Goal: Task Accomplishment & Management: Manage account settings

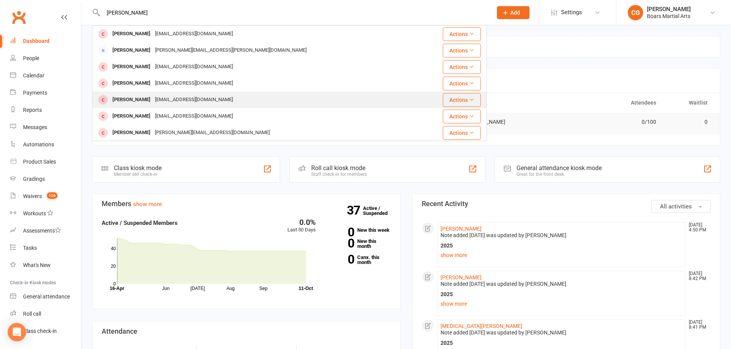
type input "[PERSON_NAME]"
click at [151, 100] on div "[PERSON_NAME]" at bounding box center [131, 99] width 43 height 11
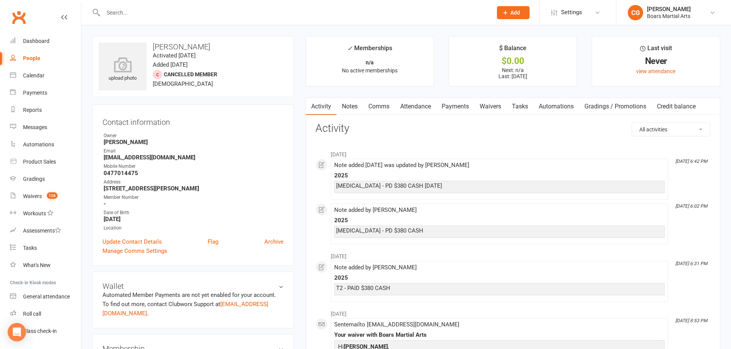
click at [346, 102] on link "Notes" at bounding box center [349, 107] width 26 height 18
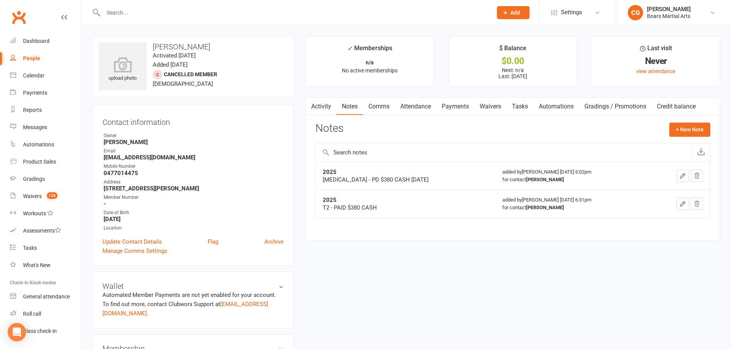
click at [683, 173] on icon "button" at bounding box center [682, 176] width 7 height 7
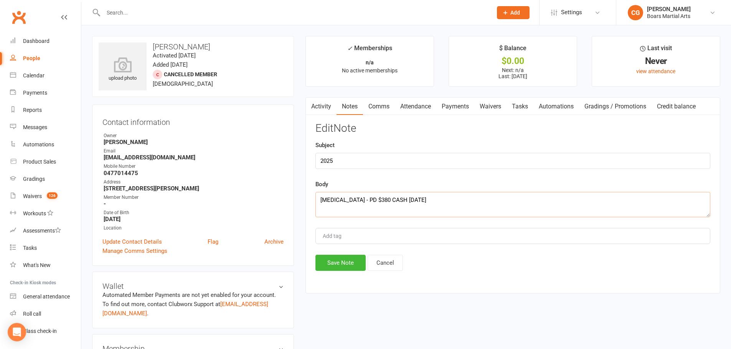
click at [318, 199] on textarea "[MEDICAL_DATA] - PD $380 CASH [DATE]" at bounding box center [512, 204] width 395 height 25
click at [321, 202] on textarea "[MEDICAL_DATA] - PD $380 CASH [DATE]" at bounding box center [512, 204] width 395 height 25
type textarea "T4 - PAID $380 CASH 11/10 [MEDICAL_DATA] - PD $380 CASH [DATE]"
click at [350, 262] on button "Save Note" at bounding box center [340, 263] width 50 height 16
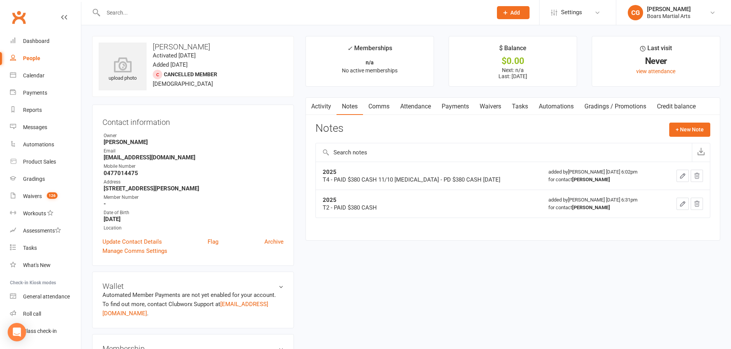
click at [513, 8] on button "Add" at bounding box center [513, 12] width 33 height 13
click at [493, 45] on link "Member" at bounding box center [505, 52] width 68 height 18
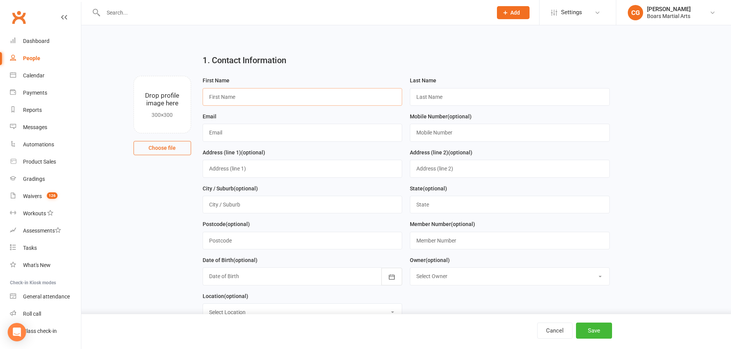
click at [333, 102] on input "text" at bounding box center [302, 97] width 200 height 18
click at [334, 98] on input "text" at bounding box center [302, 97] width 200 height 18
click at [339, 61] on h2 "1. Contact Information" at bounding box center [405, 60] width 407 height 9
click at [330, 94] on input "text" at bounding box center [302, 97] width 200 height 18
click at [319, 73] on div "1. Contact Information" at bounding box center [406, 62] width 418 height 28
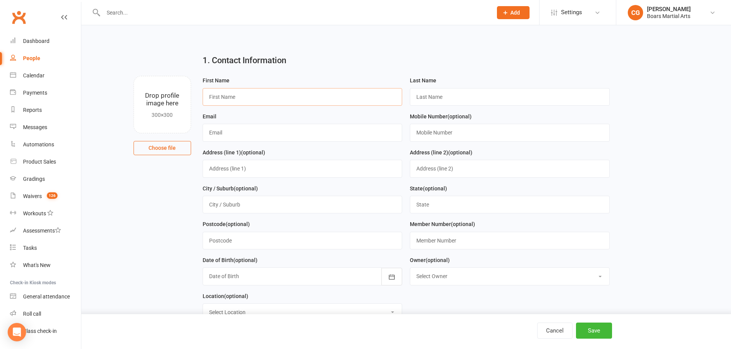
click at [291, 93] on input "text" at bounding box center [302, 97] width 200 height 18
drag, startPoint x: 291, startPoint y: 93, endPoint x: 127, endPoint y: 108, distance: 164.1
click at [127, 76] on div "Drop profile image here 300×300 Choose file First Name [PERSON_NAME] Last Name …" at bounding box center [406, 76] width 628 height 0
type input "[PERSON_NAME]"
type input "k"
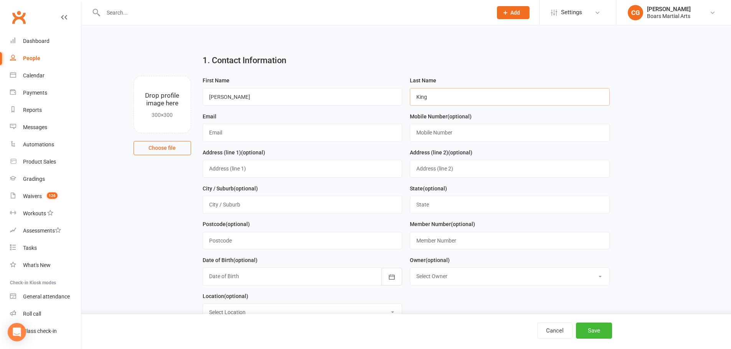
type input "King"
type input "[EMAIL_ADDRESS][DOMAIN_NAME]"
type input "0449140794"
click at [585, 331] on button "Save" at bounding box center [594, 331] width 36 height 16
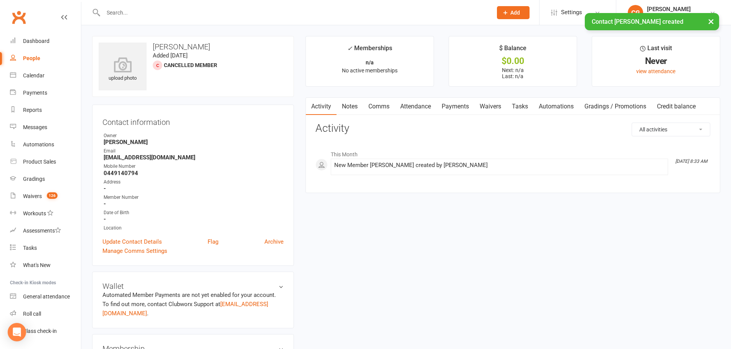
click at [492, 110] on link "Waivers" at bounding box center [490, 107] width 32 height 18
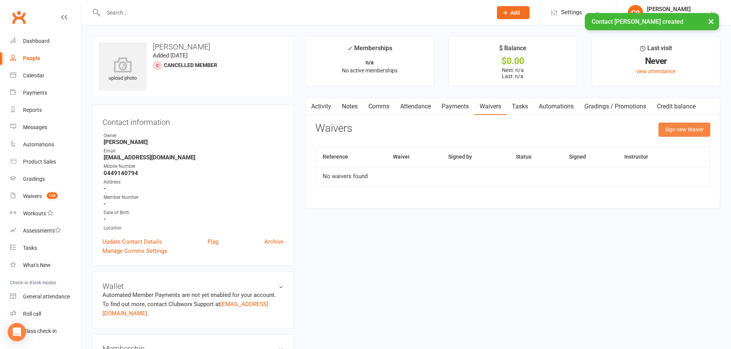
click at [697, 129] on button "Sign new Waiver" at bounding box center [684, 130] width 52 height 14
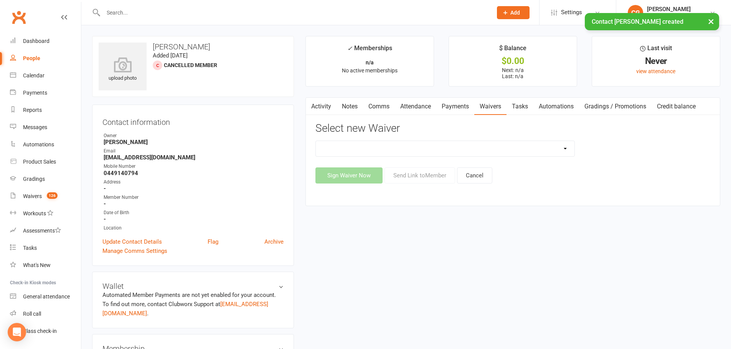
click at [372, 141] on select "2024 Student Waiver Agreement 2025 Student Waiver Agreement Update Of Contact D…" at bounding box center [445, 148] width 258 height 15
select select "13115"
click at [316, 141] on select "2024 Student Waiver Agreement 2025 Student Waiver Agreement Update Of Contact D…" at bounding box center [445, 148] width 258 height 15
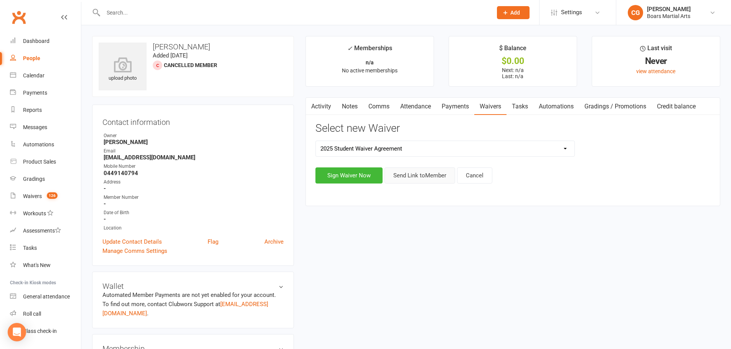
click at [407, 178] on button "Send Link to Member" at bounding box center [419, 176] width 71 height 16
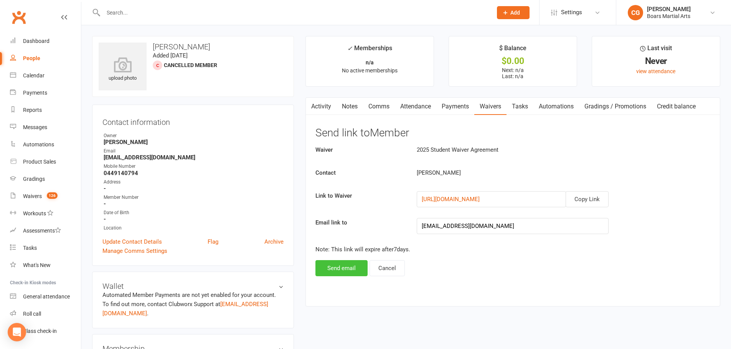
click at [354, 271] on button "Send email" at bounding box center [341, 268] width 52 height 16
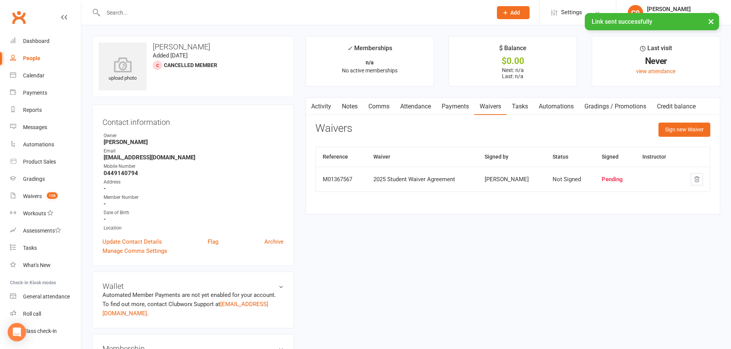
click at [179, 13] on div "× Link sent successfully" at bounding box center [360, 13] width 721 height 0
click at [184, 13] on div "× Link sent successfully" at bounding box center [360, 13] width 721 height 0
click at [193, 10] on input "text" at bounding box center [294, 12] width 386 height 11
type input "b"
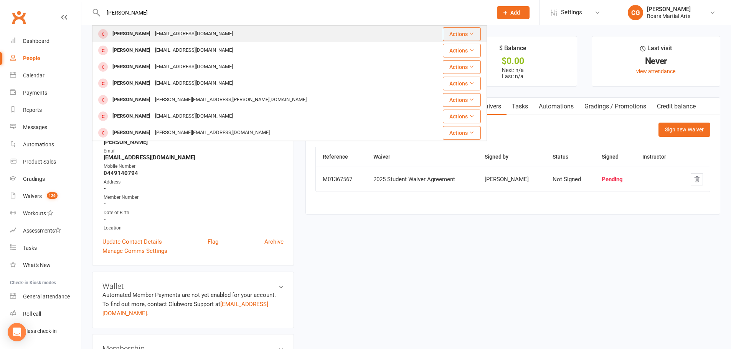
type input "[PERSON_NAME]"
click at [173, 31] on div "[EMAIL_ADDRESS][DOMAIN_NAME]" at bounding box center [194, 33] width 82 height 11
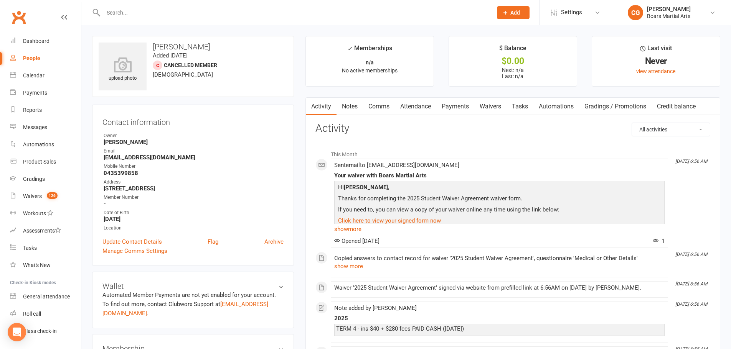
click at [349, 107] on link "Notes" at bounding box center [349, 107] width 26 height 18
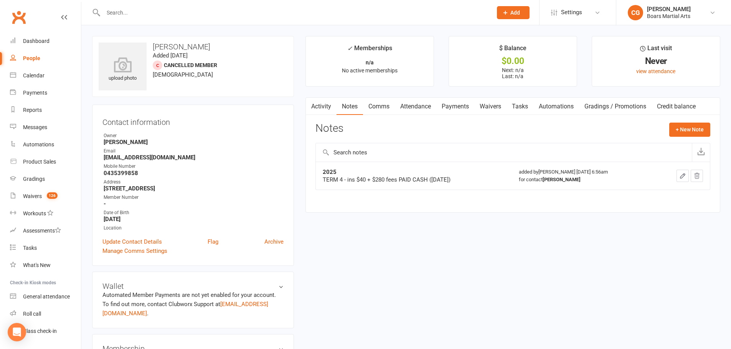
click at [327, 108] on link "Activity" at bounding box center [321, 107] width 31 height 18
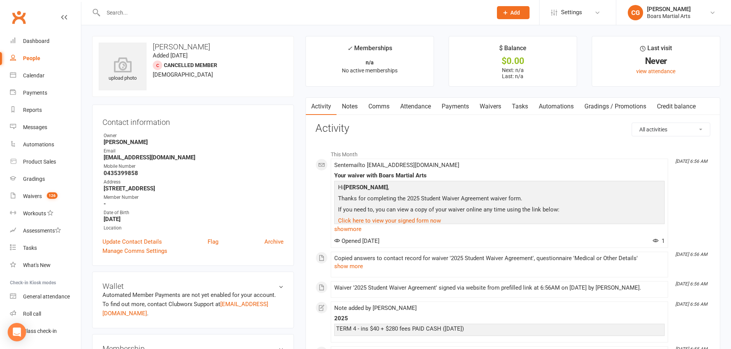
click at [197, 16] on input "text" at bounding box center [294, 12] width 386 height 11
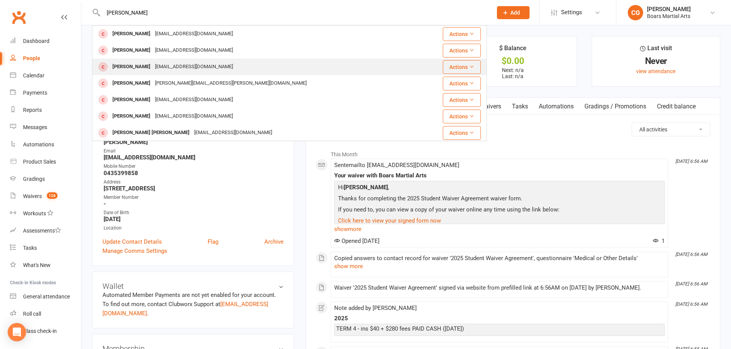
type input "[PERSON_NAME]"
click at [153, 68] on div "[EMAIL_ADDRESS][DOMAIN_NAME]" at bounding box center [194, 66] width 82 height 11
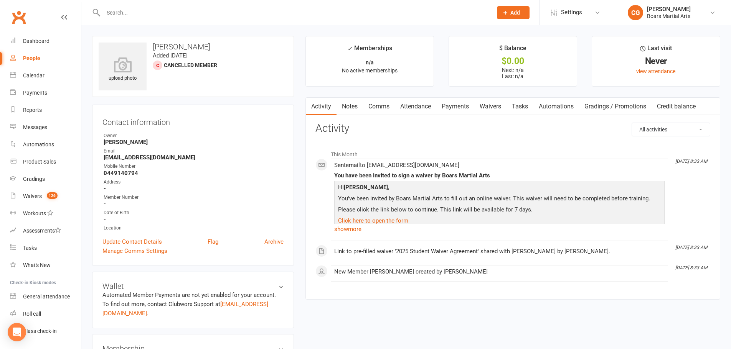
click at [349, 110] on link "Notes" at bounding box center [349, 107] width 26 height 18
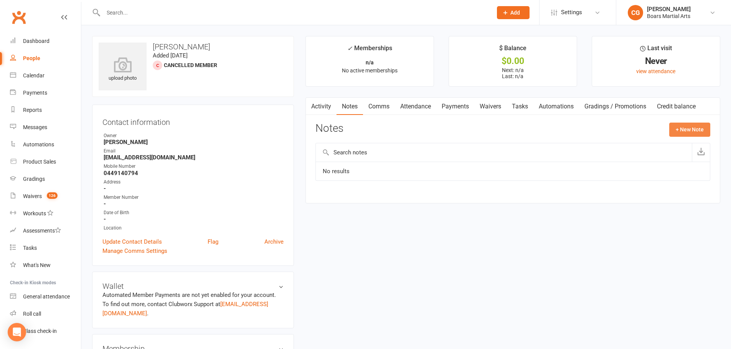
click at [690, 129] on button "+ New Note" at bounding box center [689, 130] width 41 height 14
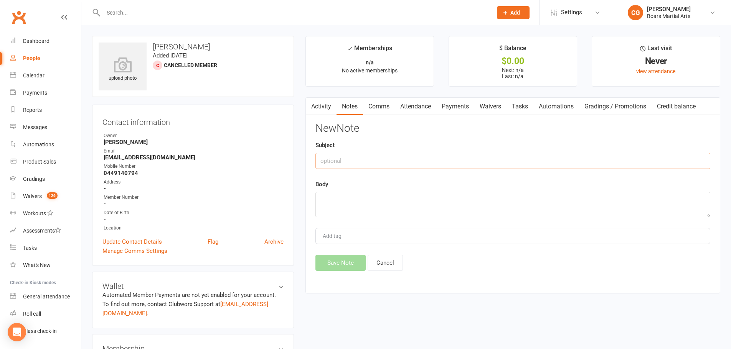
click at [402, 161] on input "text" at bounding box center [512, 161] width 395 height 16
type input "2025"
type textarea "T4 - PAID $40 & $280 TERM FEE CASH [DATE]"
click at [344, 265] on button "Save Note" at bounding box center [340, 263] width 50 height 16
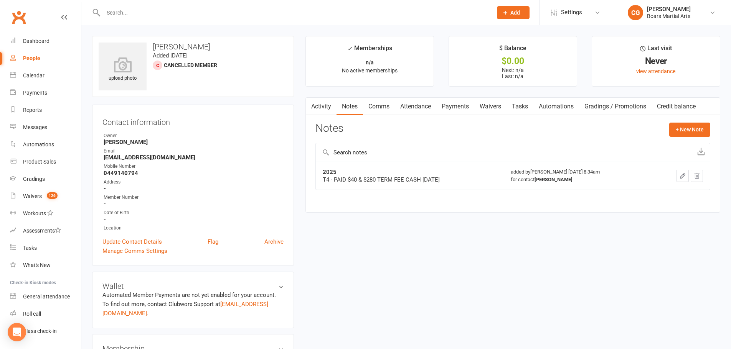
click at [501, 105] on link "Waivers" at bounding box center [490, 107] width 32 height 18
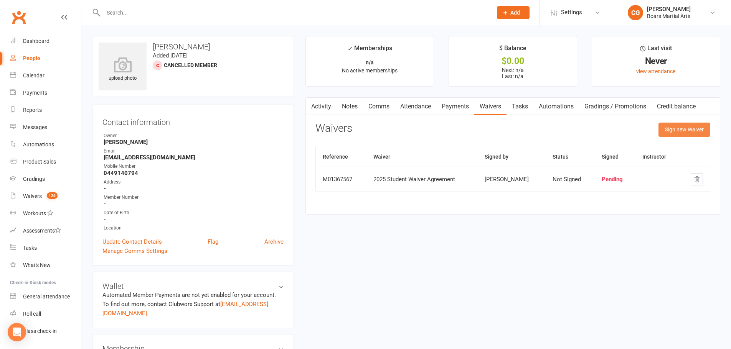
click at [686, 132] on button "Sign new Waiver" at bounding box center [684, 130] width 52 height 14
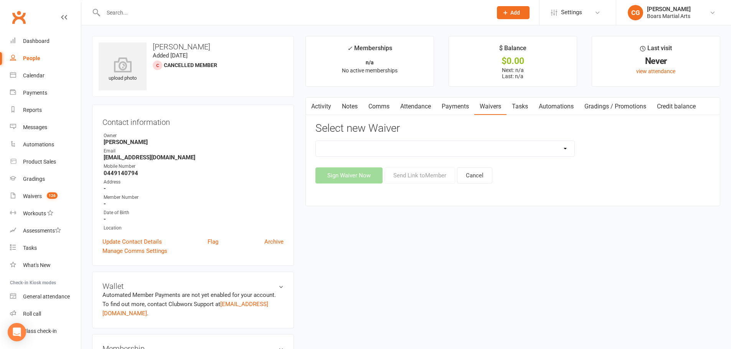
click at [438, 153] on select "2024 Student Waiver Agreement 2025 Student Waiver Agreement Update Of Contact D…" at bounding box center [445, 148] width 258 height 15
select select "13115"
click at [316, 141] on select "2024 Student Waiver Agreement 2025 Student Waiver Agreement Update Of Contact D…" at bounding box center [445, 148] width 258 height 15
click at [426, 176] on button "Send Link to Member" at bounding box center [419, 176] width 71 height 16
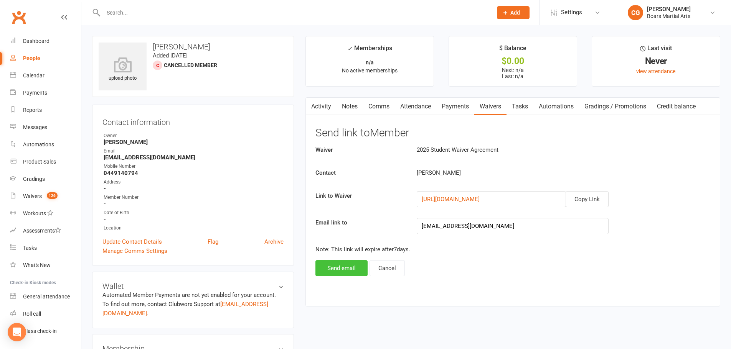
click at [351, 262] on button "Send email" at bounding box center [341, 268] width 52 height 16
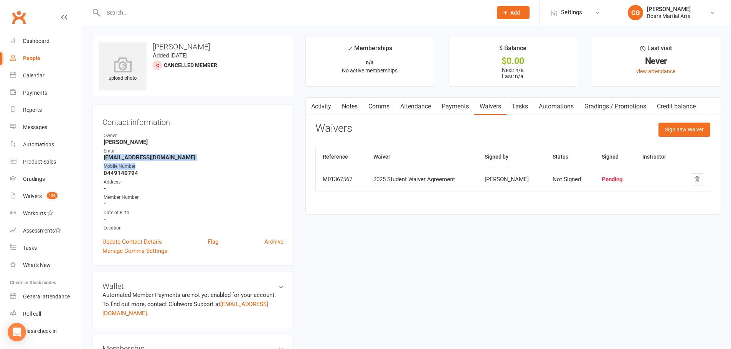
drag, startPoint x: 110, startPoint y: 160, endPoint x: 151, endPoint y: 163, distance: 40.8
click at [151, 163] on ul "Owner [PERSON_NAME] Email [EMAIL_ADDRESS][DOMAIN_NAME] Mobile Number [PHONE_NUM…" at bounding box center [192, 182] width 181 height 100
click at [344, 107] on link "Notes" at bounding box center [349, 107] width 26 height 18
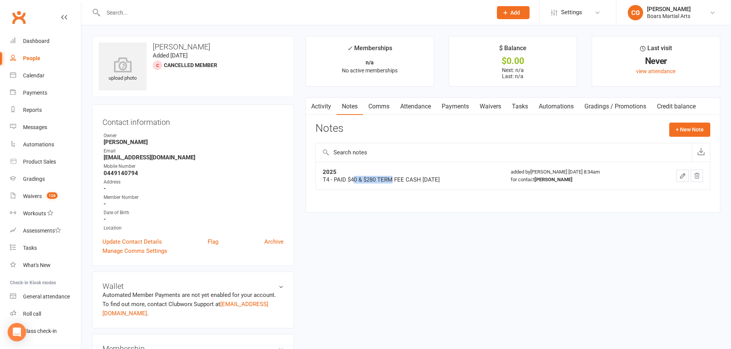
drag, startPoint x: 353, startPoint y: 183, endPoint x: 392, endPoint y: 178, distance: 39.4
click at [392, 178] on div "T4 - PAID $40 & $280 TERM FEE CASH [DATE]" at bounding box center [410, 180] width 174 height 8
click at [194, 8] on input "text" at bounding box center [294, 12] width 386 height 11
click at [142, 13] on input "text" at bounding box center [294, 12] width 386 height 11
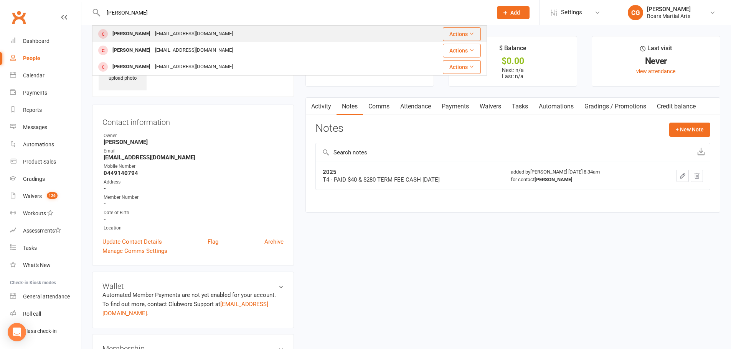
type input "[PERSON_NAME]"
click at [172, 36] on div "[EMAIL_ADDRESS][DOMAIN_NAME]" at bounding box center [194, 33] width 82 height 11
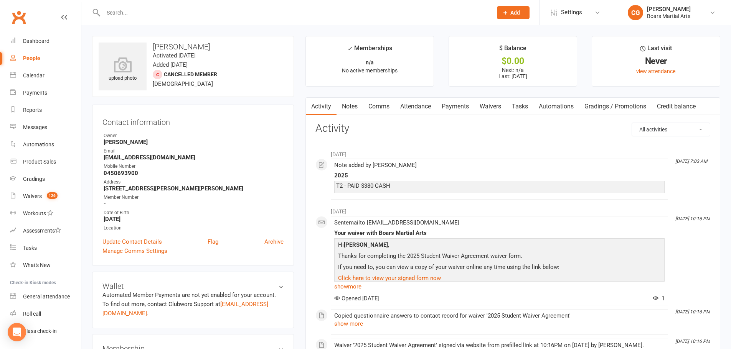
click at [347, 105] on link "Notes" at bounding box center [349, 107] width 26 height 18
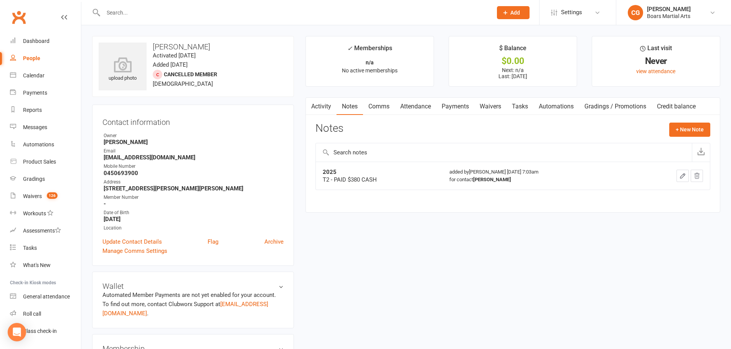
click at [687, 176] on button "button" at bounding box center [682, 176] width 12 height 12
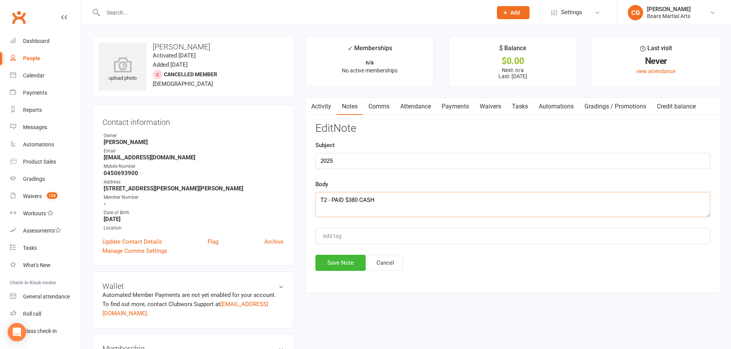
click at [317, 199] on textarea "T2 - PAID $380 CASH" at bounding box center [512, 204] width 395 height 25
type textarea "T4 - PAID $380 CASH [DATE] T2 - PAID $380 CASH"
click at [328, 264] on button "Save Note" at bounding box center [340, 263] width 50 height 16
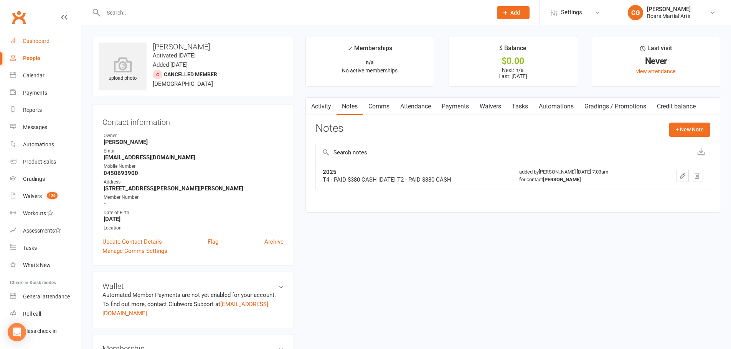
click at [50, 41] on link "Dashboard" at bounding box center [45, 41] width 71 height 17
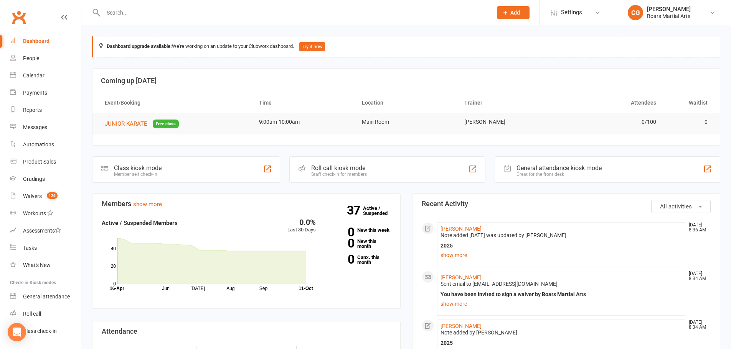
click at [136, 12] on input "text" at bounding box center [294, 12] width 386 height 11
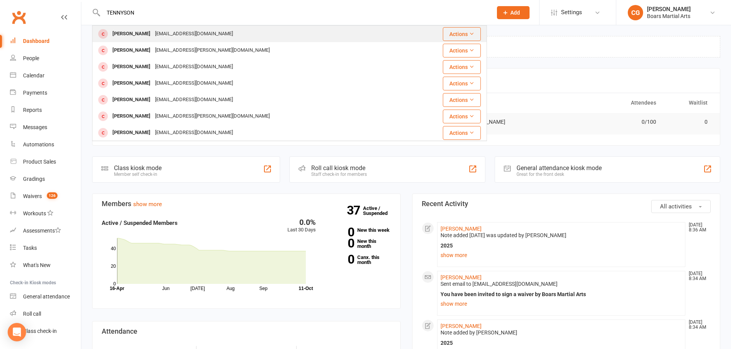
type input "TENNYSON"
click at [139, 30] on div "[PERSON_NAME]" at bounding box center [131, 33] width 43 height 11
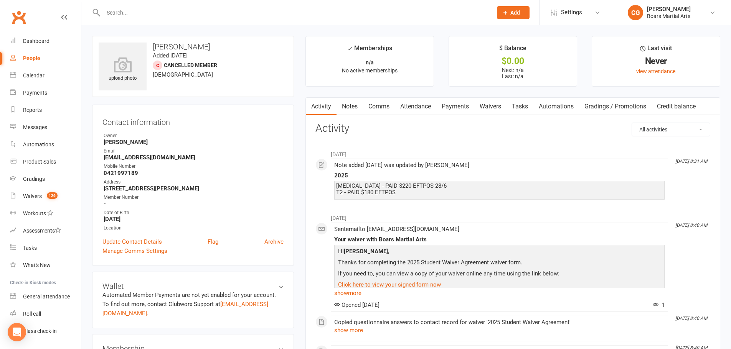
click at [347, 108] on link "Notes" at bounding box center [349, 107] width 26 height 18
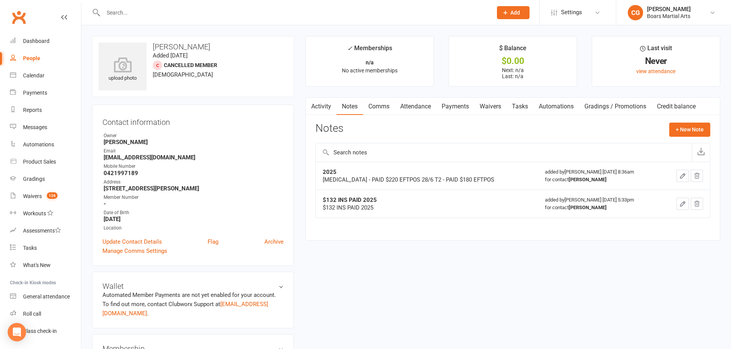
click at [683, 177] on icon "button" at bounding box center [682, 176] width 7 height 7
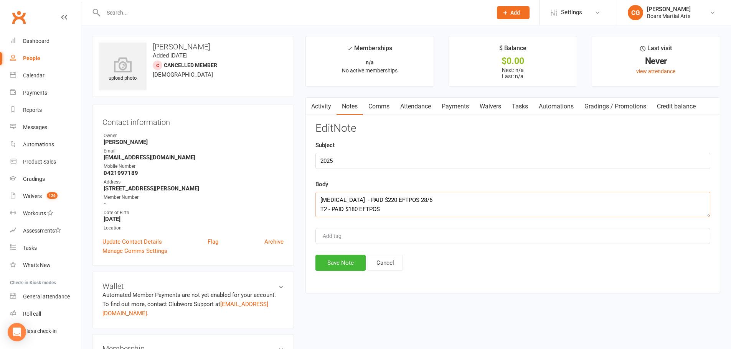
click at [318, 199] on textarea "[MEDICAL_DATA] - PAID $220 EFTPOS 28/6 T2 - PAID $180 EFTPOS" at bounding box center [512, 204] width 395 height 25
type textarea "T4 - PAID $220 EFTPOS [DATE] [MEDICAL_DATA] - PAID $220 EFTPOS 28/6 T2 - PAID $…"
click at [339, 260] on button "Save Note" at bounding box center [340, 263] width 50 height 16
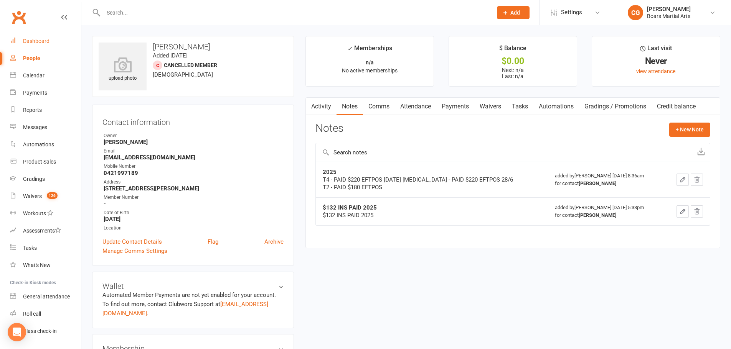
click at [39, 35] on link "Dashboard" at bounding box center [45, 41] width 71 height 17
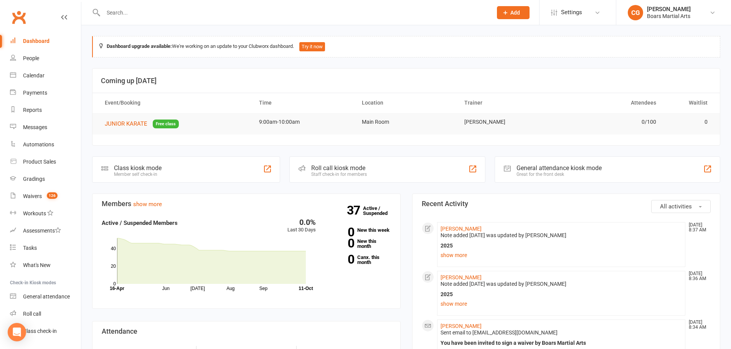
click at [228, 11] on input "text" at bounding box center [294, 12] width 386 height 11
click at [125, 13] on input "text" at bounding box center [294, 12] width 386 height 11
click at [48, 38] on div "Dashboard" at bounding box center [36, 41] width 26 height 6
click at [180, 10] on input "text" at bounding box center [294, 12] width 386 height 11
click at [163, 16] on input "text" at bounding box center [294, 12] width 386 height 11
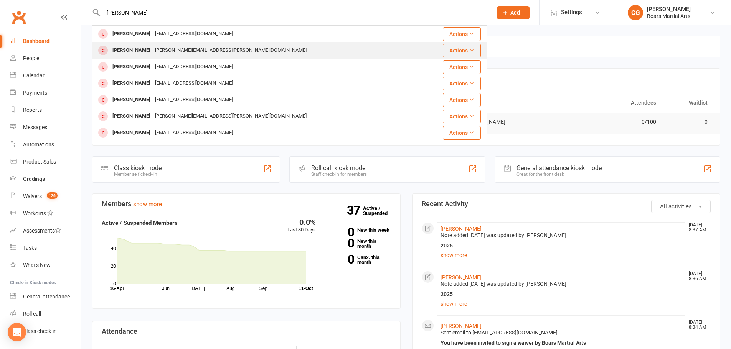
type input "[PERSON_NAME]"
click at [158, 48] on div "[PERSON_NAME][EMAIL_ADDRESS][PERSON_NAME][DOMAIN_NAME]" at bounding box center [231, 50] width 156 height 11
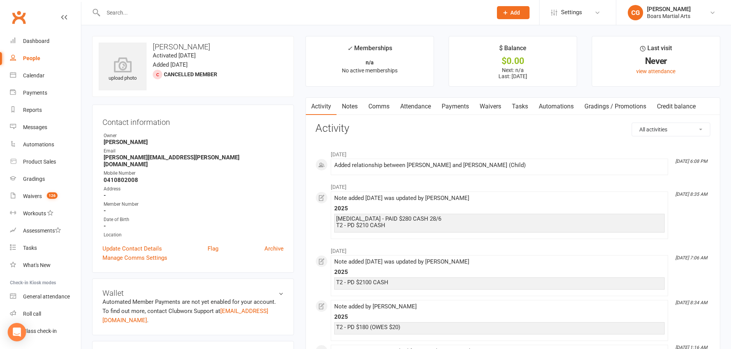
click at [354, 108] on link "Notes" at bounding box center [349, 107] width 26 height 18
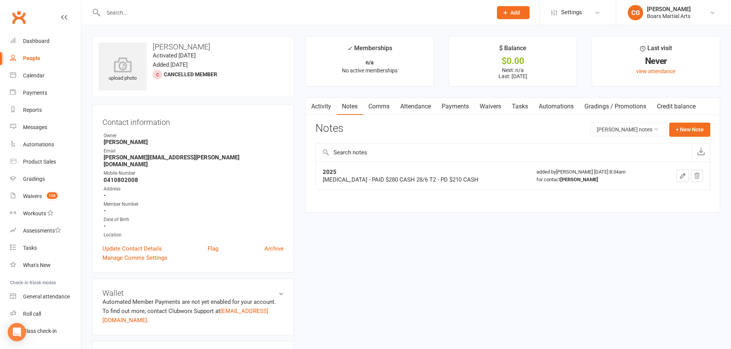
click at [678, 173] on button "button" at bounding box center [682, 176] width 12 height 12
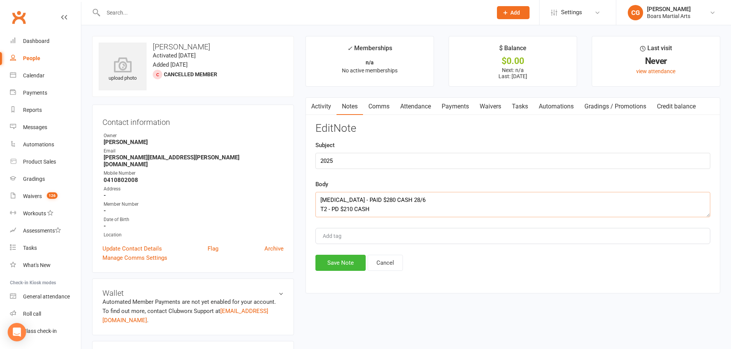
click at [318, 199] on textarea "[MEDICAL_DATA] - PAID $280 CASH 28/6 T2 - PD $210 CASH" at bounding box center [512, 204] width 395 height 25
click at [322, 201] on textarea "[MEDICAL_DATA] - PAID $280 CASH 28/6 T2 - PD $210 CASH" at bounding box center [512, 204] width 395 height 25
click at [377, 201] on textarea "T4 - PAID $250 11/101/25 [MEDICAL_DATA] - PAID $280 CASH 28/6 T2 - PD $210 CASH" at bounding box center [512, 204] width 395 height 25
type textarea "T4 - PAID $250 [DATE] [MEDICAL_DATA] - PAID $280 CASH 28/6 T2 - PD $210 CASH"
click at [339, 259] on button "Save Note" at bounding box center [340, 263] width 50 height 16
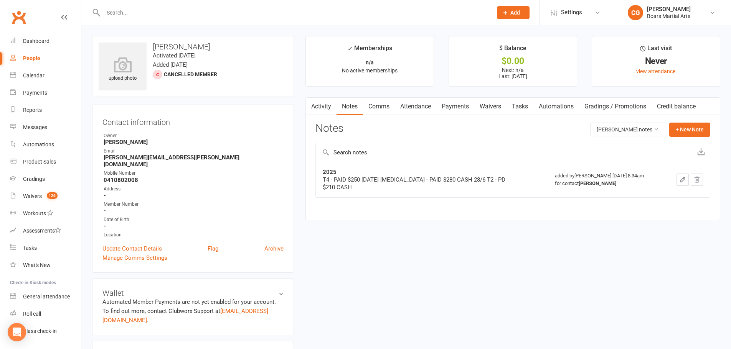
click at [175, 12] on input "text" at bounding box center [294, 12] width 386 height 11
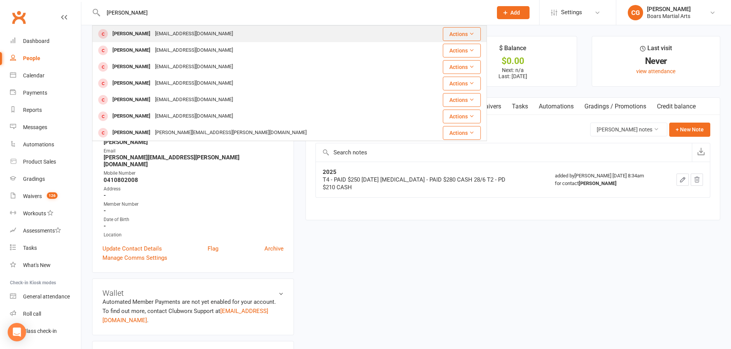
type input "[PERSON_NAME]"
click at [175, 30] on div "[EMAIL_ADDRESS][DOMAIN_NAME]" at bounding box center [194, 33] width 82 height 11
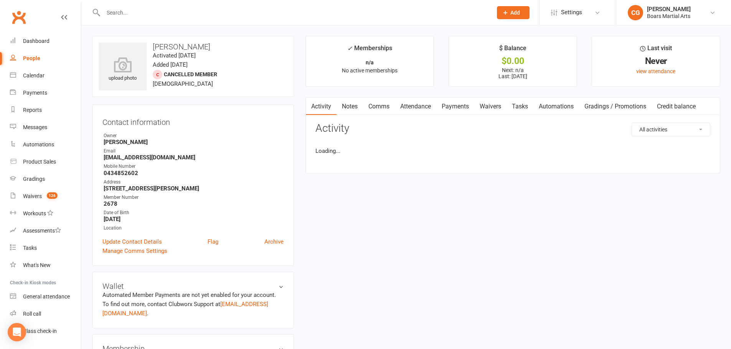
click at [355, 107] on link "Notes" at bounding box center [349, 107] width 26 height 18
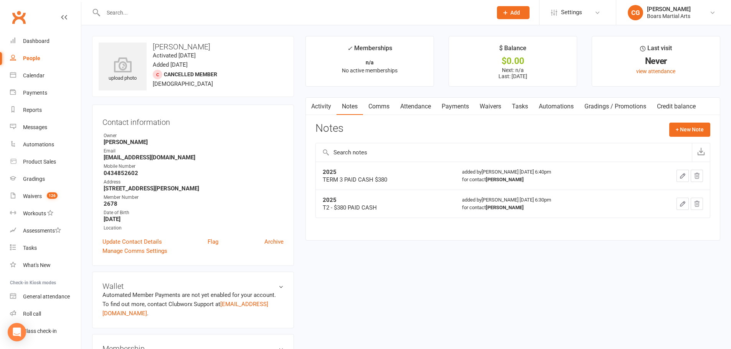
click at [683, 174] on icon "button" at bounding box center [682, 176] width 7 height 7
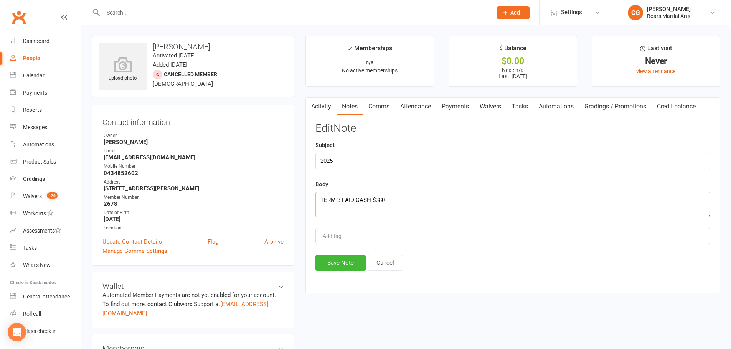
click at [319, 202] on textarea "TERM 3 PAID CASH $380" at bounding box center [512, 204] width 395 height 25
click at [321, 201] on textarea "TERM 3 PAID CASH $380" at bounding box center [512, 204] width 395 height 25
type textarea "T4 - PAID $280 EFTPOS 11/10 TERM 3 PAID CASH $380"
click at [331, 257] on button "Save Note" at bounding box center [340, 263] width 50 height 16
